Goal: Navigation & Orientation: Find specific page/section

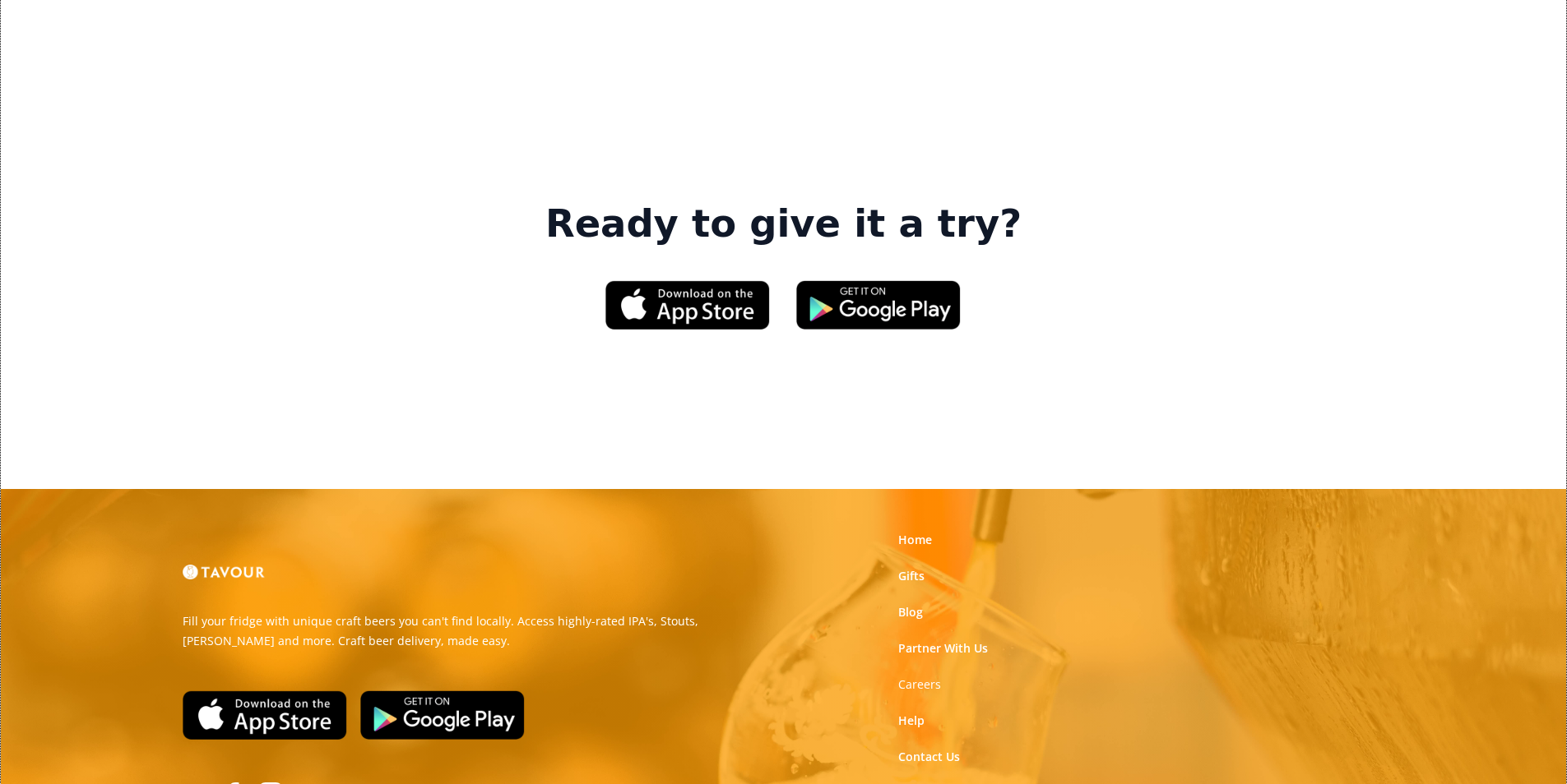
scroll to position [2466, 0]
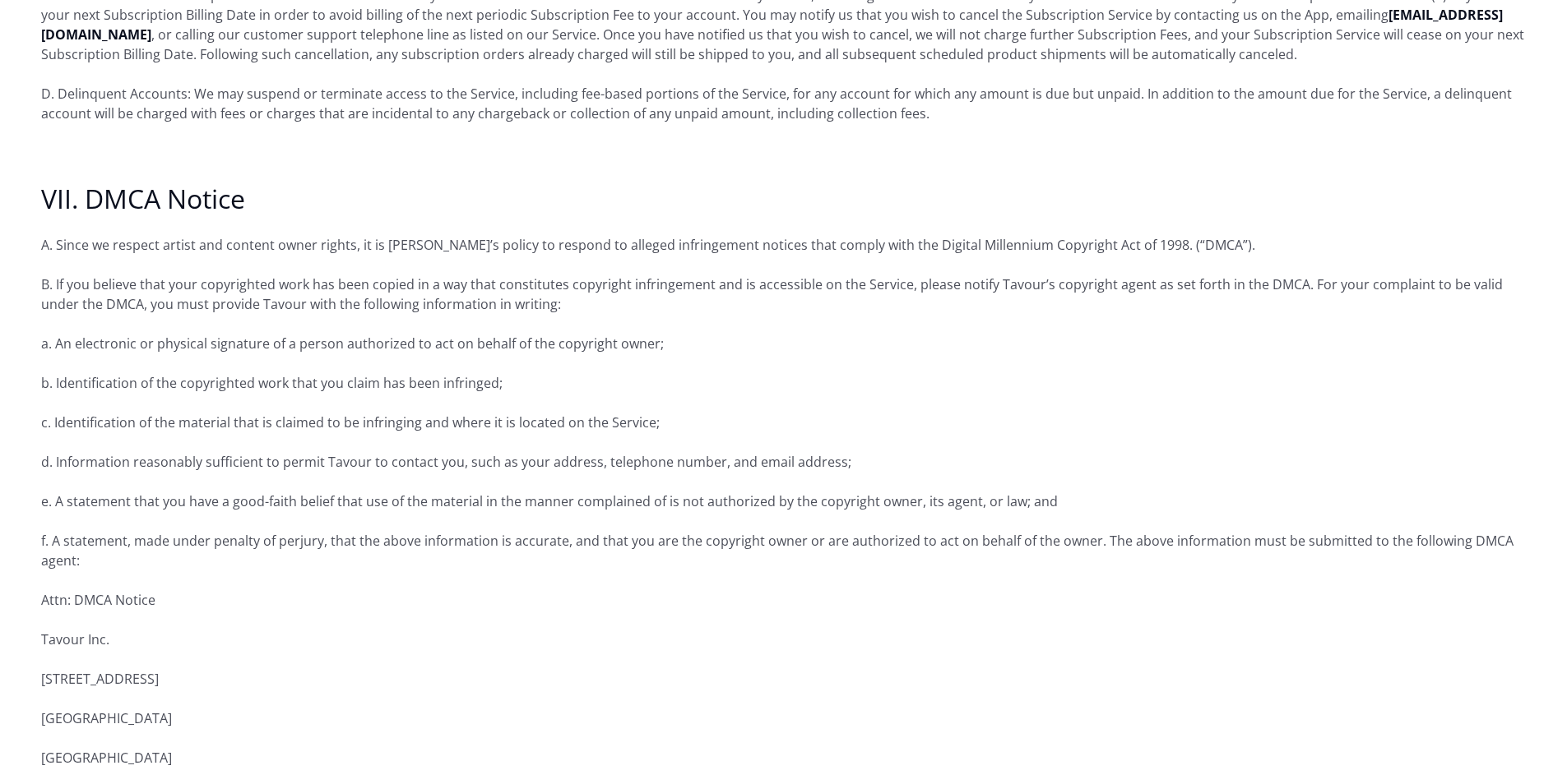
scroll to position [5097, 0]
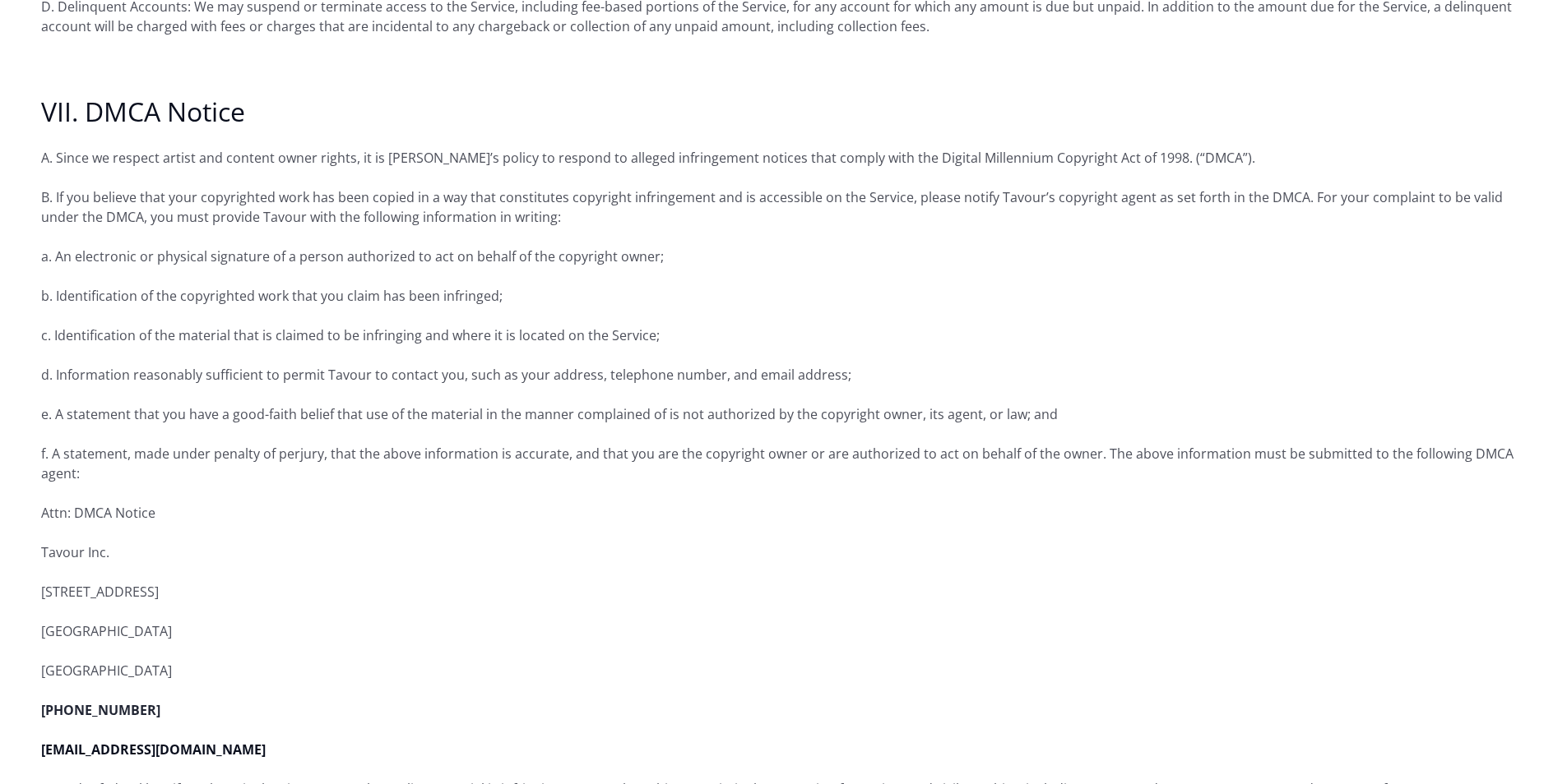
click at [88, 701] on strong "[PHONE_NUMBER]" at bounding box center [101, 710] width 119 height 18
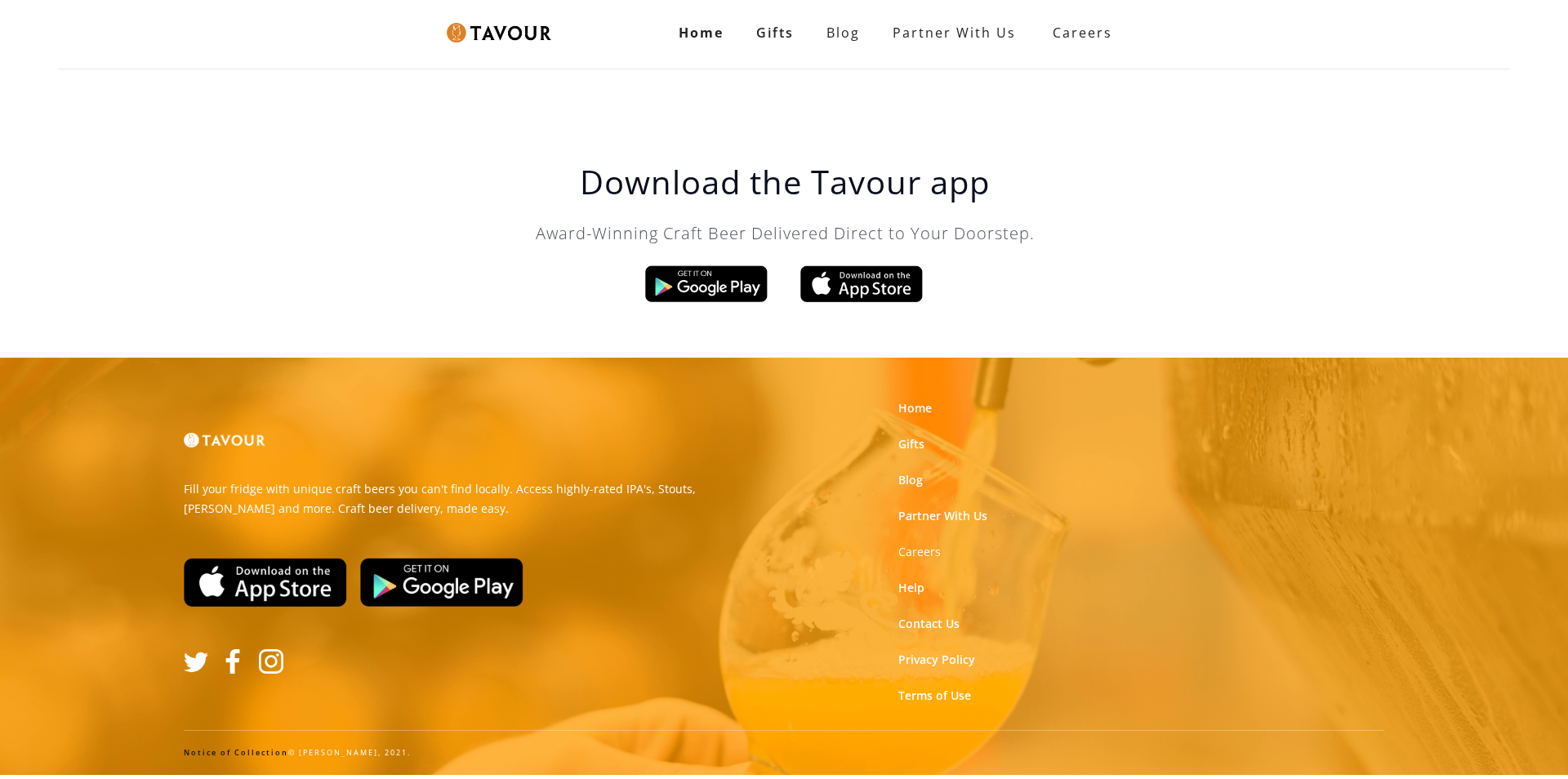
drag, startPoint x: 65, startPoint y: 389, endPoint x: 82, endPoint y: 426, distance: 40.7
click at [903, 405] on link "Home" at bounding box center [914, 408] width 33 height 16
